Goal: Task Accomplishment & Management: Manage account settings

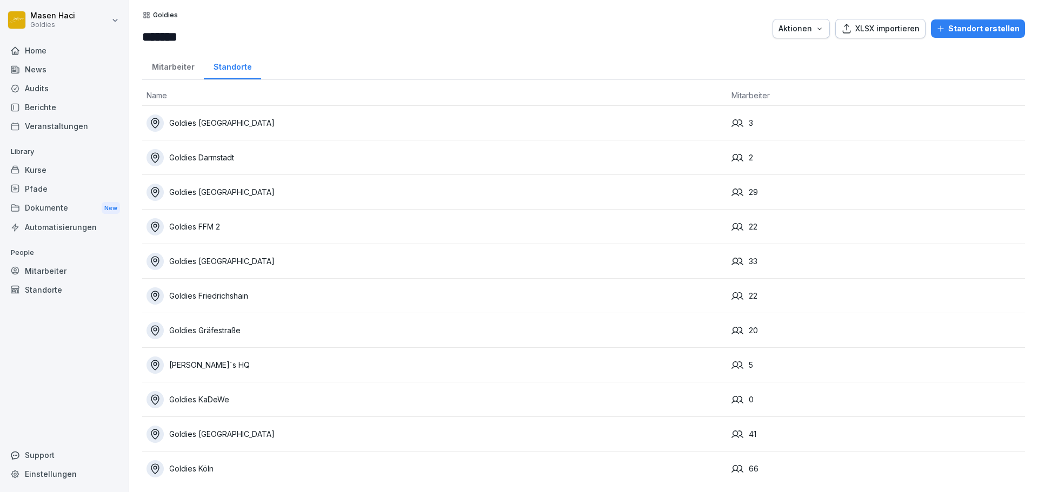
scroll to position [221, 0]
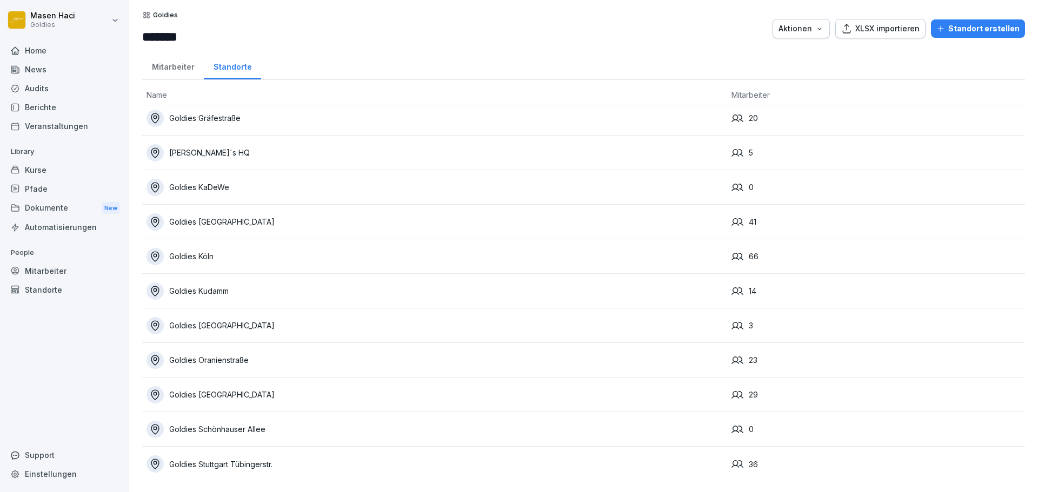
click at [212, 421] on div "Goldies Schönhauser Allee" at bounding box center [435, 429] width 576 height 17
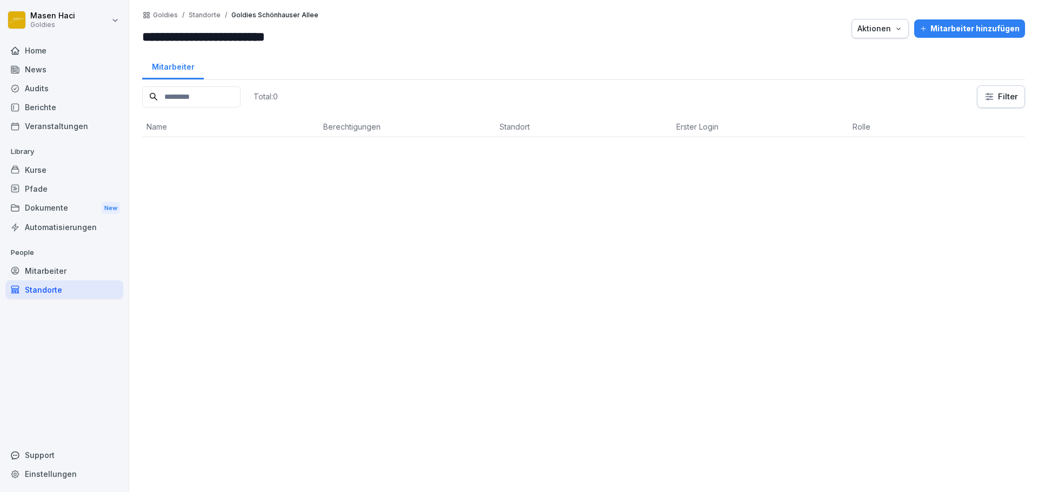
click at [272, 36] on input "**********" at bounding box center [207, 36] width 130 height 19
click at [362, 63] on div "Mitarbeiter" at bounding box center [583, 66] width 883 height 28
click at [51, 52] on div "Home" at bounding box center [64, 50] width 118 height 19
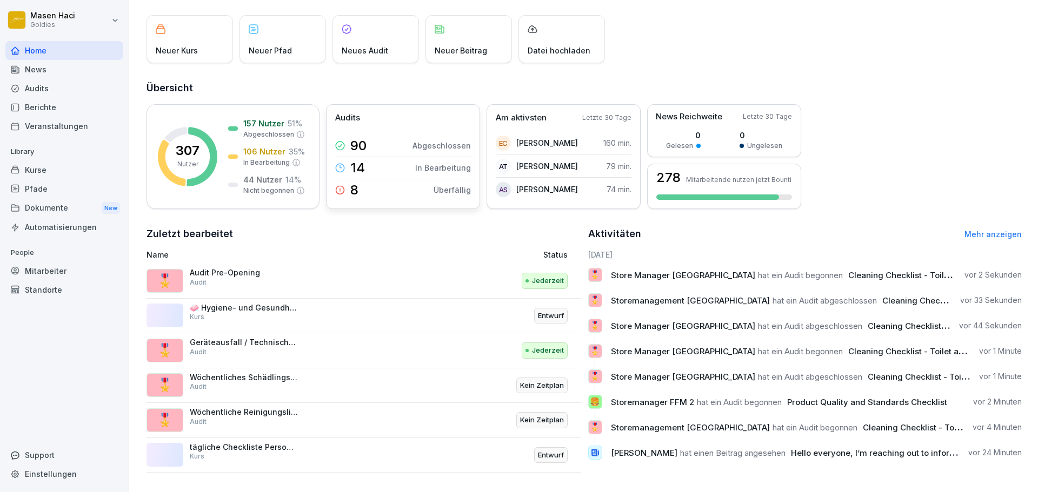
scroll to position [64, 0]
